Goal: Download file/media

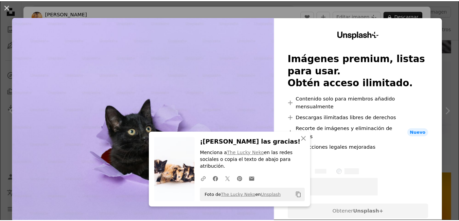
scroll to position [782, 0]
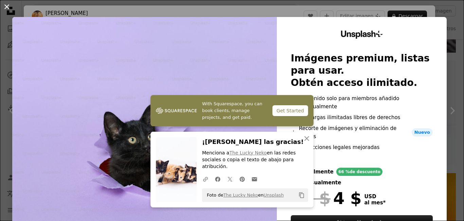
click at [6, 6] on button "An X shape" at bounding box center [7, 7] width 8 height 8
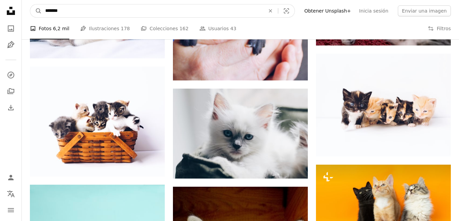
click at [74, 9] on input "*******" at bounding box center [152, 10] width 221 height 13
type input "**********"
click at [30, 4] on button "A magnifying glass" at bounding box center [36, 10] width 12 height 13
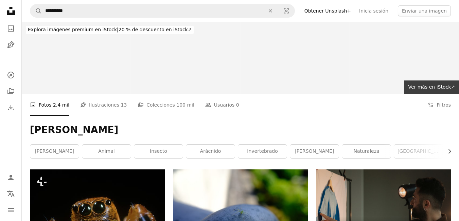
click at [418, 70] on div at bounding box center [404, 58] width 109 height 72
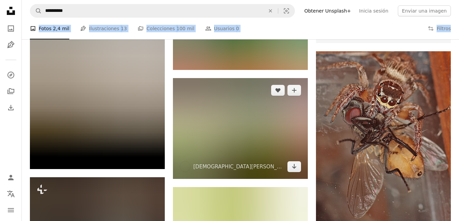
scroll to position [306, 0]
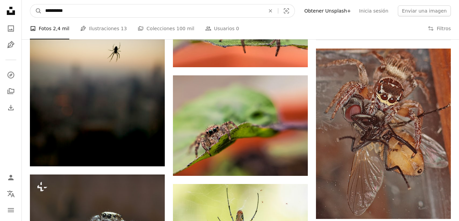
click at [76, 8] on input "**********" at bounding box center [152, 10] width 221 height 13
type input "*"
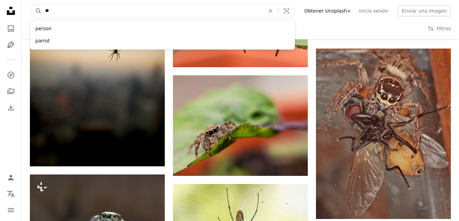
type input "*"
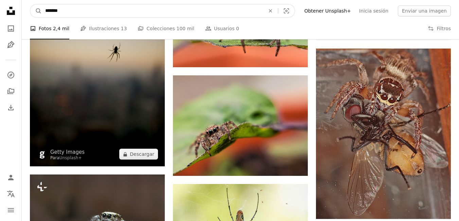
type input "*******"
click at [30, 4] on button "A magnifying glass" at bounding box center [36, 10] width 12 height 13
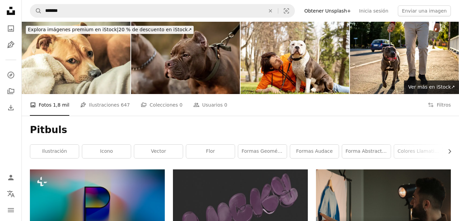
click at [185, 63] on img at bounding box center [185, 58] width 109 height 72
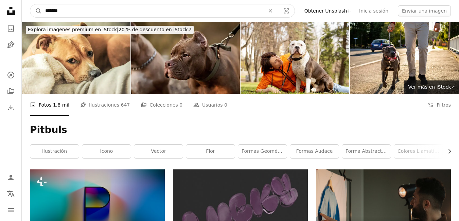
click at [74, 15] on input "*******" at bounding box center [152, 10] width 221 height 13
type input "*"
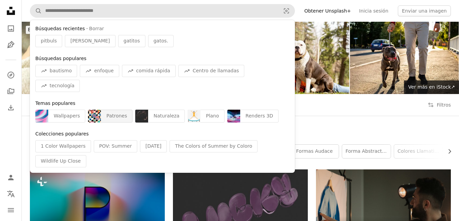
click at [101, 110] on div "Patrones" at bounding box center [117, 116] width 32 height 13
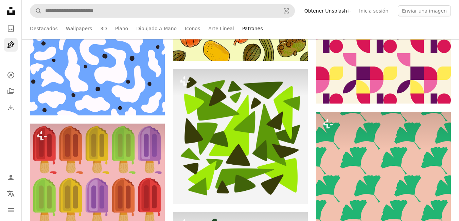
scroll to position [3330, 0]
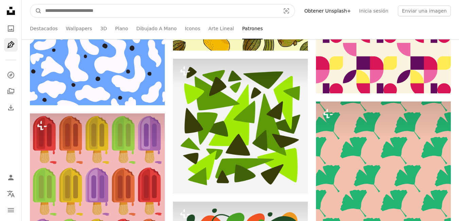
click at [177, 10] on input "Encuentra imágenes en todo el sitio" at bounding box center [160, 10] width 236 height 13
type input "*********"
click at [30, 4] on button "A magnifying glass" at bounding box center [36, 10] width 12 height 13
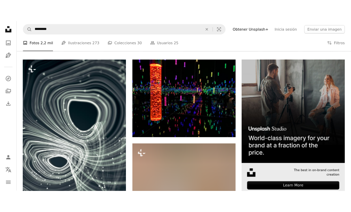
scroll to position [136, 0]
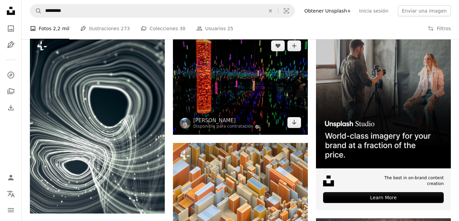
click at [275, 89] on img at bounding box center [240, 84] width 135 height 101
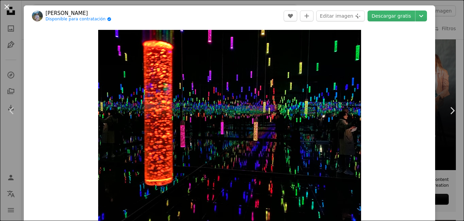
click at [9, 3] on button "An X shape" at bounding box center [7, 7] width 8 height 8
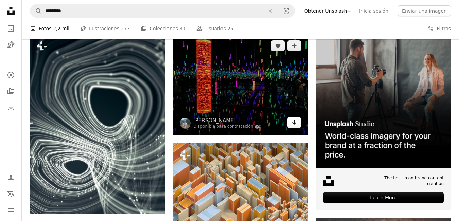
click at [301, 121] on link "Arrow pointing down" at bounding box center [294, 122] width 14 height 11
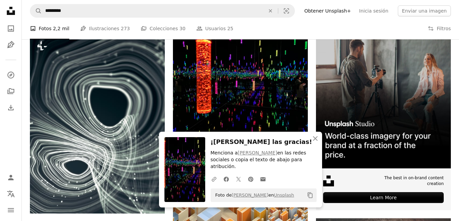
click at [183, 177] on img at bounding box center [184, 169] width 41 height 65
click at [222, 196] on span "Foto de [PERSON_NAME] en Unsplash" at bounding box center [253, 195] width 82 height 11
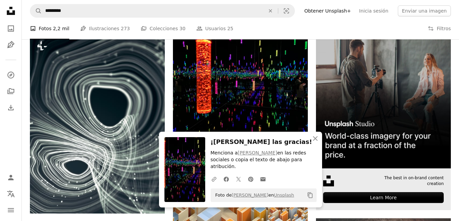
click at [326, 141] on img at bounding box center [383, 101] width 135 height 135
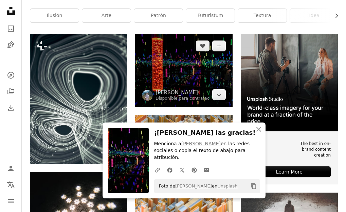
click at [155, 51] on img at bounding box center [183, 70] width 97 height 73
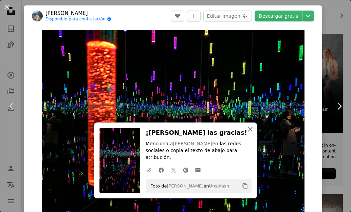
click at [248, 132] on icon "button" at bounding box center [250, 129] width 5 height 5
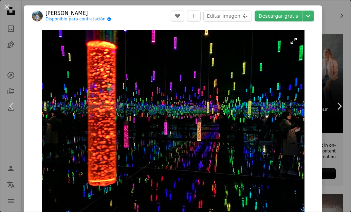
click at [84, 134] on img "Ampliar en esta imagen" at bounding box center [173, 128] width 263 height 197
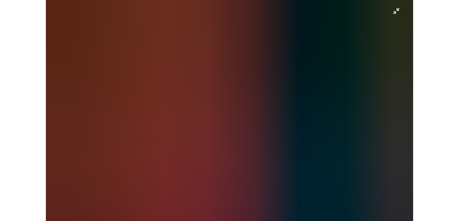
scroll to position [22, 0]
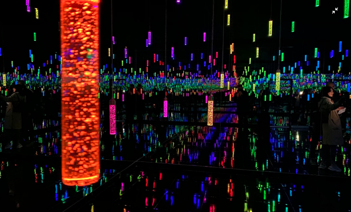
drag, startPoint x: 171, startPoint y: 176, endPoint x: 278, endPoint y: 16, distance: 192.5
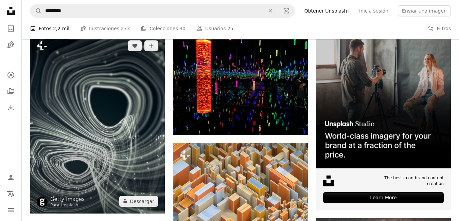
click at [136, 110] on img at bounding box center [97, 124] width 135 height 180
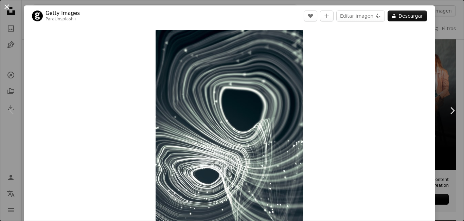
click at [9, 8] on button "An X shape" at bounding box center [7, 7] width 8 height 8
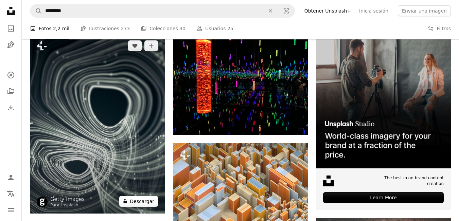
click at [137, 199] on button "A lock Descargar" at bounding box center [138, 201] width 39 height 11
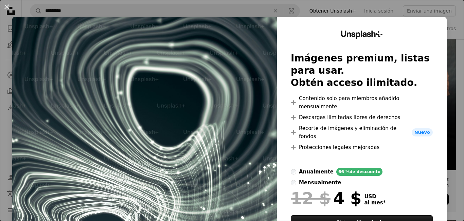
click at [4, 6] on button "An X shape" at bounding box center [7, 7] width 8 height 8
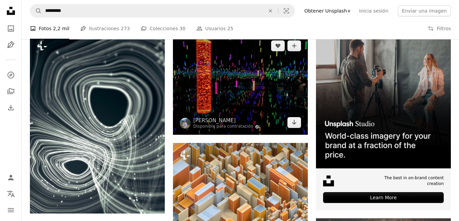
click at [193, 86] on img at bounding box center [240, 84] width 135 height 101
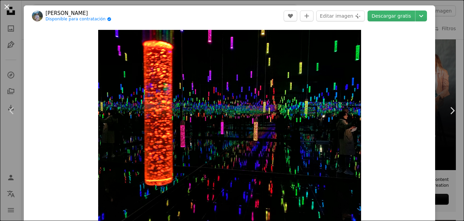
click at [6, 7] on button "An X shape" at bounding box center [7, 7] width 8 height 8
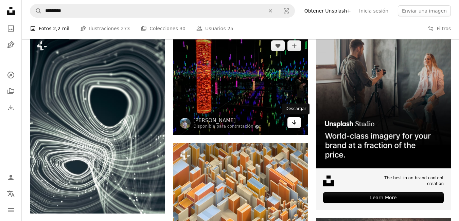
click at [290, 125] on link "Arrow pointing down" at bounding box center [294, 122] width 14 height 11
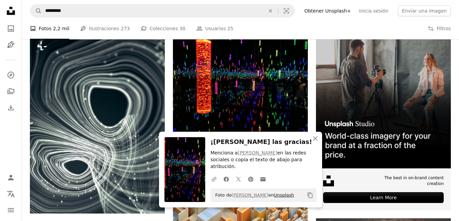
click at [279, 195] on link "Unsplash" at bounding box center [284, 195] width 20 height 5
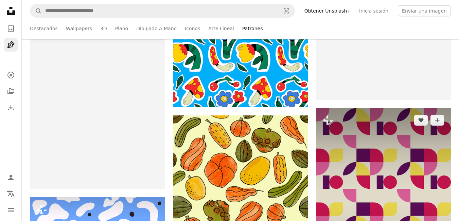
scroll to position [3126, 0]
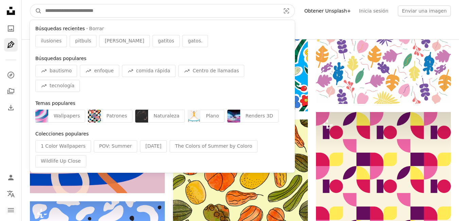
drag, startPoint x: 77, startPoint y: 10, endPoint x: 74, endPoint y: 27, distance: 17.2
click at [77, 11] on input "Encuentra imágenes en todo el sitio" at bounding box center [160, 10] width 236 height 13
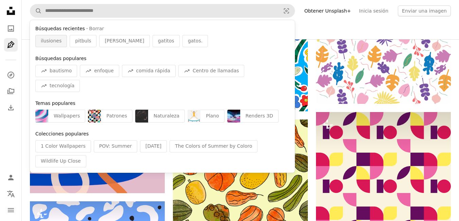
click at [42, 42] on span "ilusiones" at bounding box center [51, 41] width 21 height 7
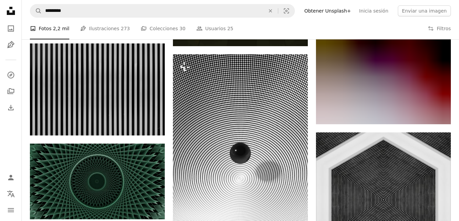
scroll to position [736, 0]
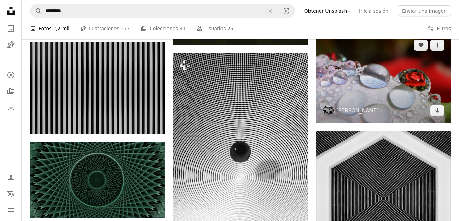
click at [387, 95] on img at bounding box center [383, 78] width 135 height 90
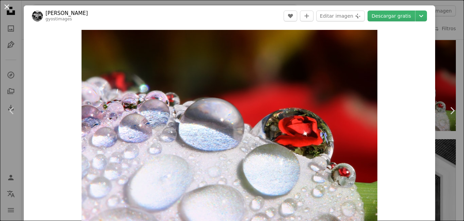
click at [3, 6] on button "An X shape" at bounding box center [7, 7] width 8 height 8
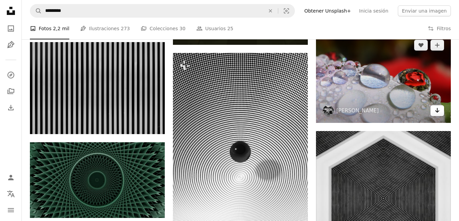
click at [435, 109] on icon "Arrow pointing down" at bounding box center [437, 110] width 5 height 8
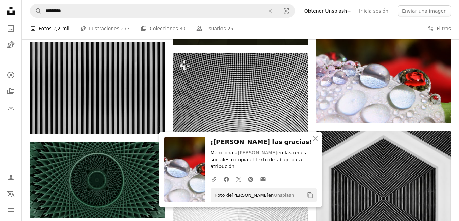
click at [242, 195] on link "[PERSON_NAME]" at bounding box center [250, 195] width 37 height 5
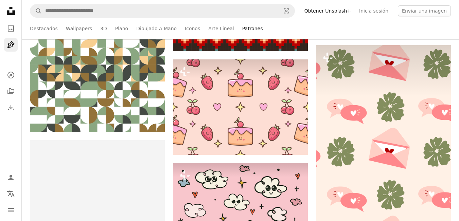
scroll to position [3126, 0]
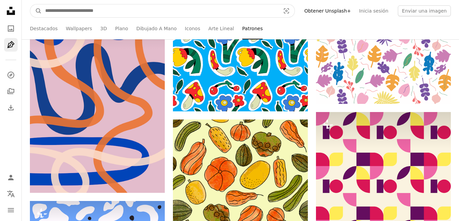
click at [53, 13] on input "Encuentra imágenes en todo el sitio" at bounding box center [160, 10] width 236 height 13
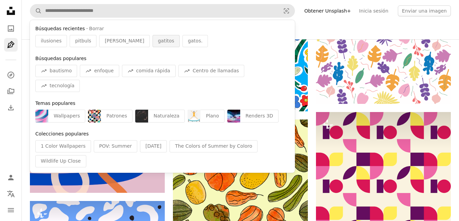
click at [158, 42] on span "gatitos" at bounding box center [166, 41] width 16 height 7
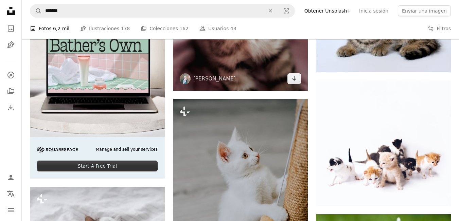
scroll to position [1325, 0]
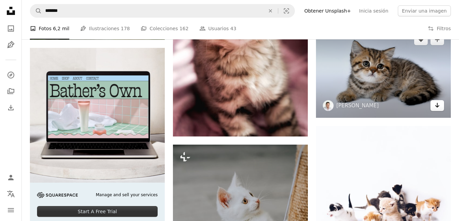
click at [436, 108] on icon "Arrow pointing down" at bounding box center [437, 105] width 5 height 8
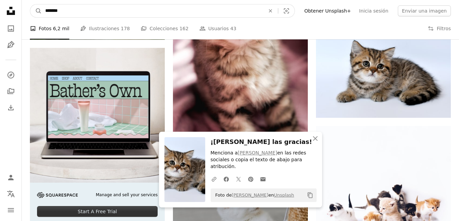
click at [94, 8] on input "*******" at bounding box center [152, 10] width 221 height 13
type input "*"
type input "********"
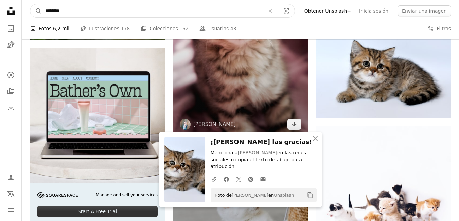
click button "A magnifying glass" at bounding box center [36, 10] width 12 height 13
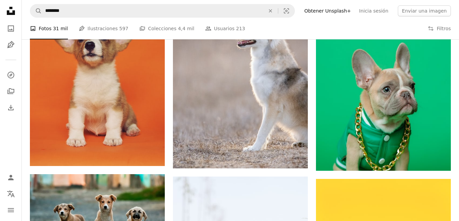
scroll to position [612, 0]
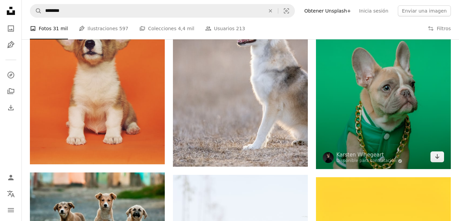
click at [352, 116] on img at bounding box center [383, 68] width 135 height 202
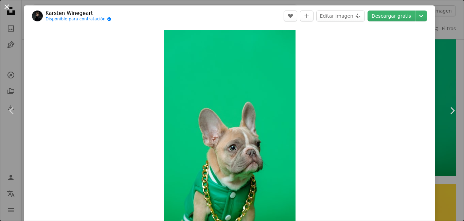
click at [6, 7] on button "An X shape" at bounding box center [7, 7] width 8 height 8
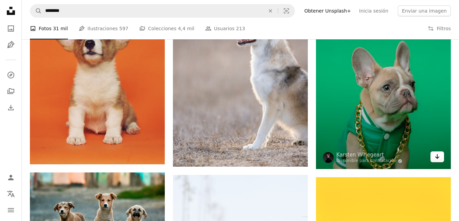
click at [438, 155] on icon "Arrow pointing down" at bounding box center [437, 157] width 5 height 8
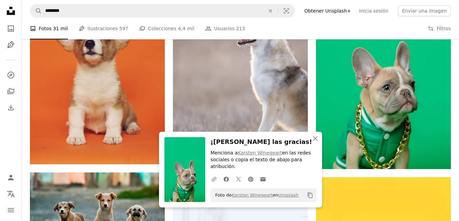
click at [458, 15] on nav "A magnifying glass ******** An X shape Visual search Filters Obtener Unsplash+ …" at bounding box center [240, 11] width 437 height 22
click at [313, 141] on icon "button" at bounding box center [315, 138] width 5 height 5
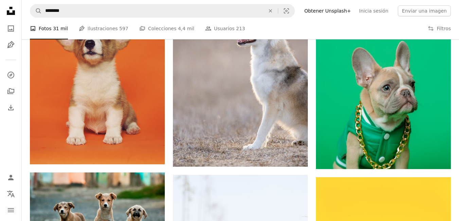
scroll to position [645, 0]
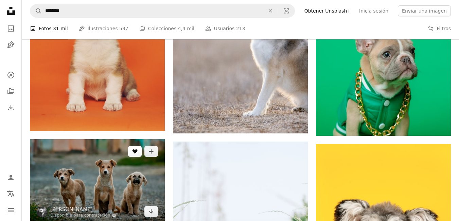
click at [130, 152] on button "A heart" at bounding box center [135, 151] width 14 height 11
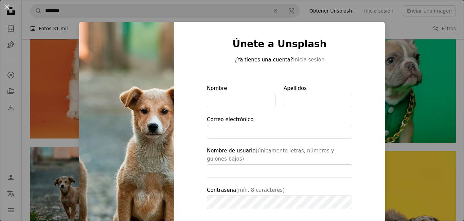
drag, startPoint x: 463, startPoint y: 68, endPoint x: 437, endPoint y: 75, distance: 27.7
click at [461, 67] on html "Unsplash logo Página de inicio de Unsplash A photo Pen Tool A compass A stack o…" at bounding box center [232, 213] width 464 height 1716
type input "**********"
click at [464, 7] on html "Unsplash logo Página de inicio de Unsplash A photo Pen Tool A compass A stack o…" at bounding box center [232, 213] width 464 height 1716
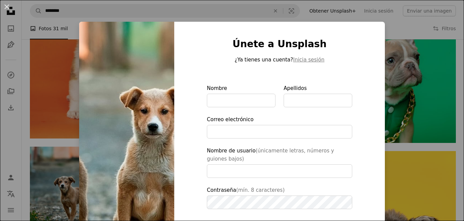
click at [462, 6] on html "Unsplash logo Página de inicio de Unsplash A photo Pen Tool A compass A stack o…" at bounding box center [232, 213] width 464 height 1716
click at [3, 8] on button "An X shape" at bounding box center [7, 7] width 8 height 8
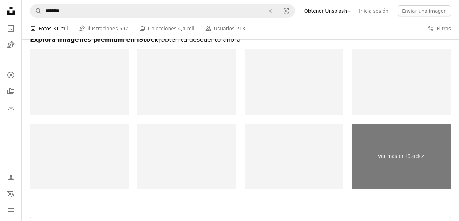
scroll to position [1452, 0]
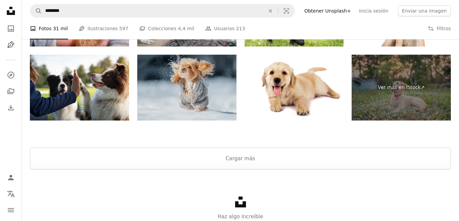
click at [180, 85] on img at bounding box center [186, 88] width 99 height 66
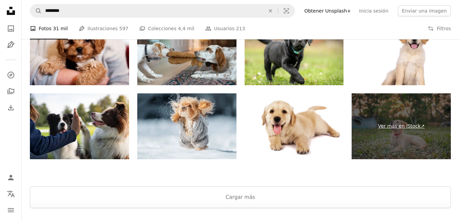
scroll to position [1410, 0]
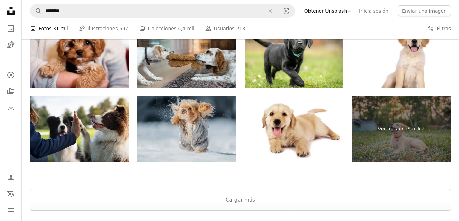
click at [214, 131] on img at bounding box center [186, 129] width 99 height 66
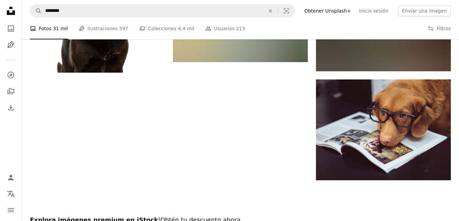
scroll to position [1172, 0]
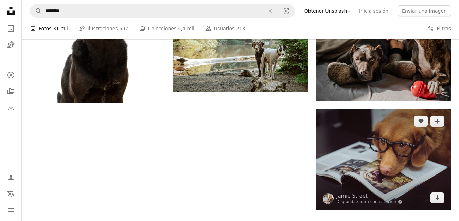
click at [329, 137] on img at bounding box center [383, 159] width 135 height 101
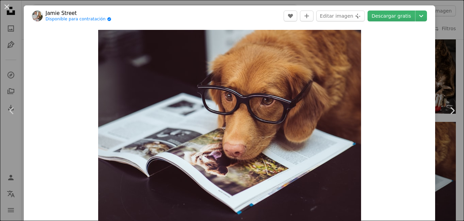
drag, startPoint x: 6, startPoint y: 7, endPoint x: 57, endPoint y: 43, distance: 62.3
click at [5, 7] on button "An X shape" at bounding box center [7, 7] width 8 height 8
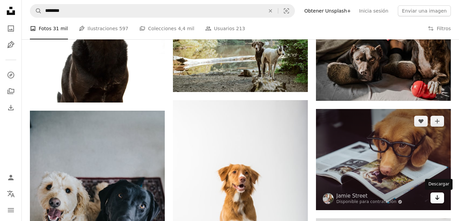
click at [434, 198] on link "Arrow pointing down" at bounding box center [438, 198] width 14 height 11
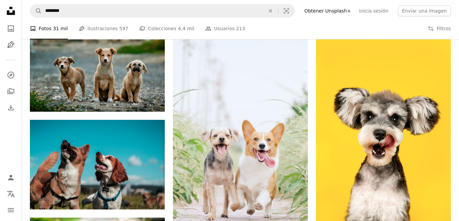
scroll to position [761, 0]
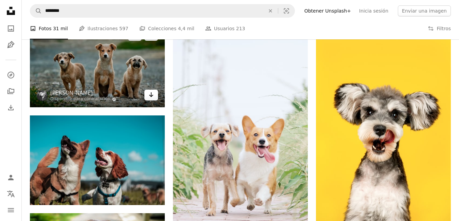
click at [155, 95] on link "Arrow pointing down" at bounding box center [151, 95] width 14 height 11
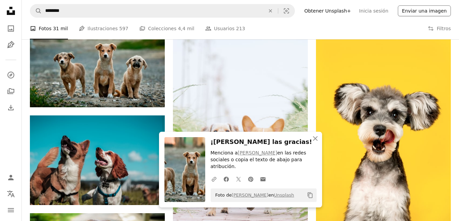
click at [450, 15] on button "Enviar una imagen" at bounding box center [424, 10] width 53 height 11
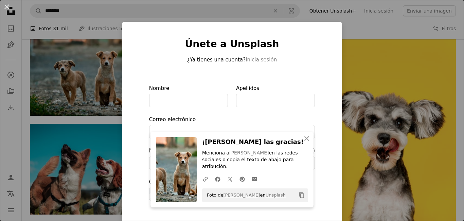
type input "**********"
click at [419, 35] on div "An X shape An X shape Cerrar ¡[PERSON_NAME] las gracias! Menciona a [PERSON_NAM…" at bounding box center [232, 110] width 464 height 221
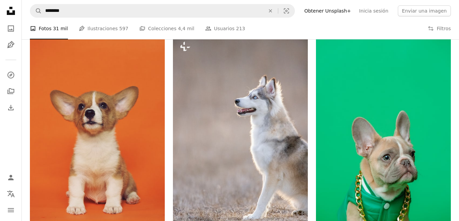
scroll to position [612, 0]
